Goal: Check status: Check status

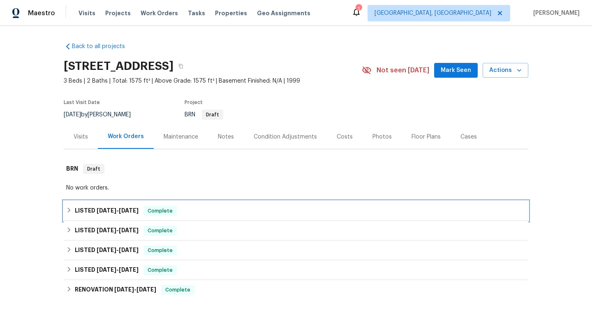
click at [68, 210] on icon at bounding box center [69, 210] width 6 height 6
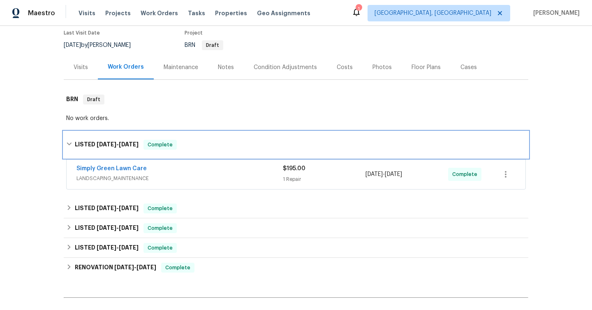
scroll to position [79, 0]
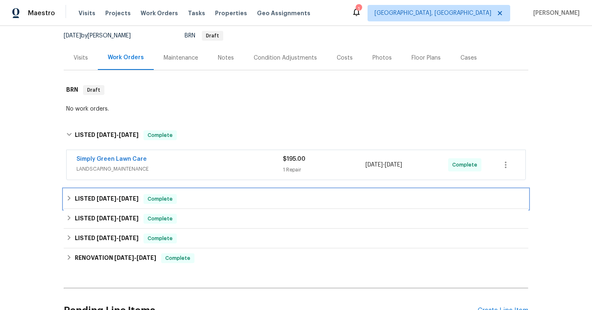
click at [70, 200] on icon at bounding box center [69, 198] width 6 height 6
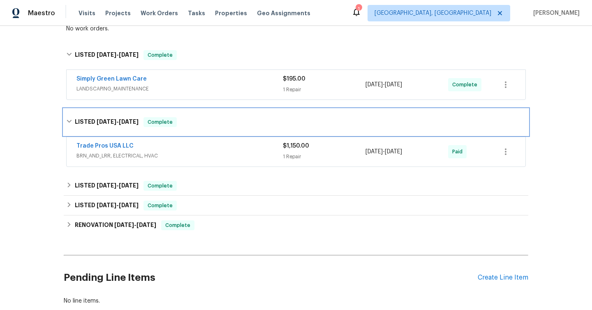
scroll to position [176, 0]
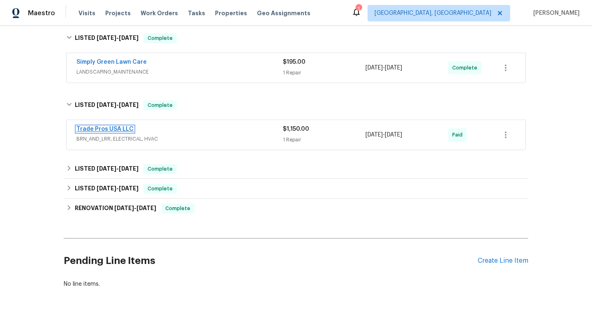
click at [111, 128] on link "Trade Pros USA LLC" at bounding box center [105, 129] width 57 height 6
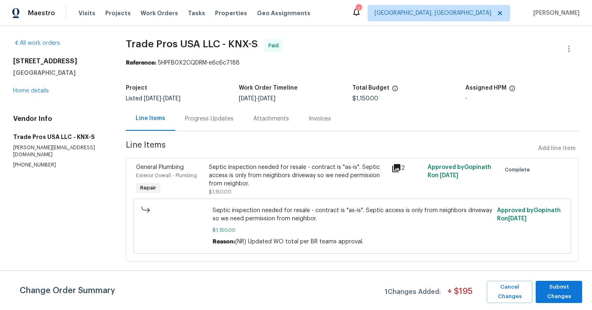
click at [400, 169] on icon at bounding box center [397, 168] width 10 height 10
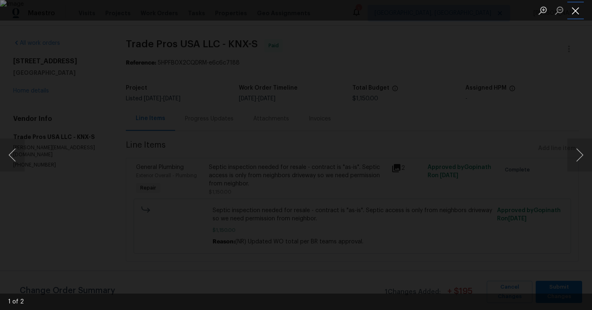
click at [574, 12] on button "Close lightbox" at bounding box center [576, 10] width 16 height 14
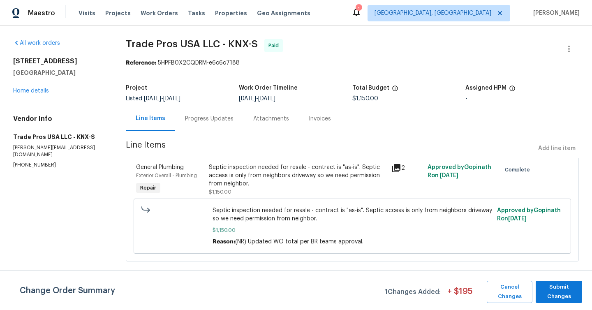
click at [328, 58] on span "Trade Pros USA LLC - KNX-S Paid" at bounding box center [343, 49] width 434 height 20
